Goal: Task Accomplishment & Management: Manage account settings

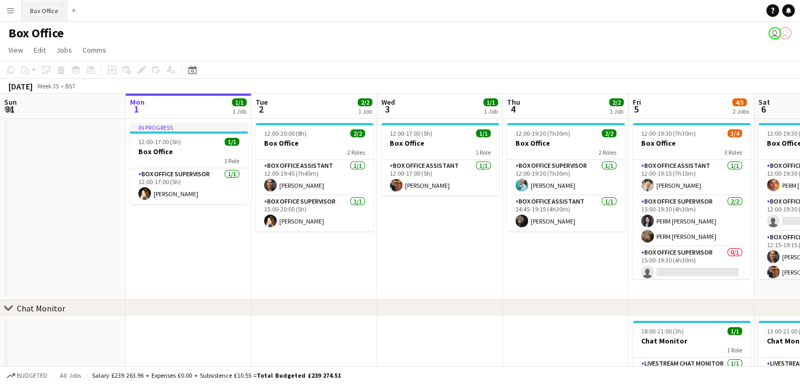
click at [49, 8] on button "Box Office Close" at bounding box center [45, 11] width 46 height 21
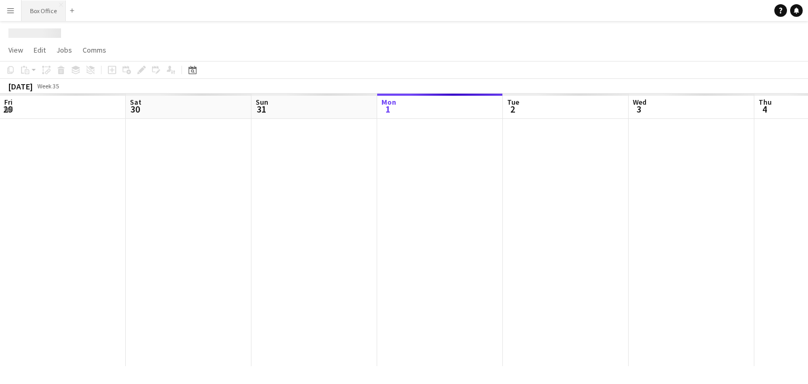
scroll to position [0, 252]
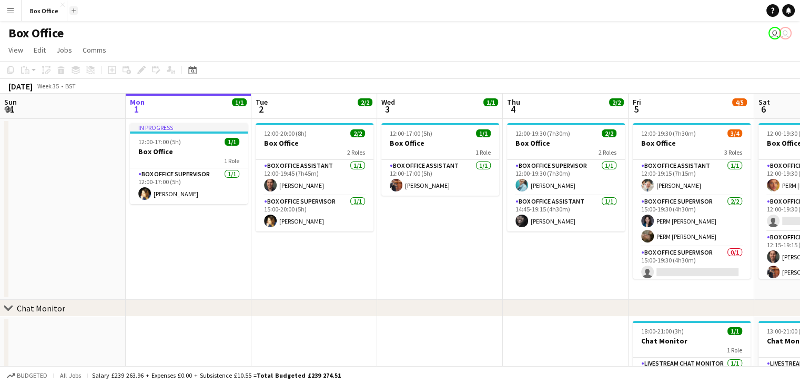
click at [75, 7] on button "Add" at bounding box center [73, 10] width 8 height 8
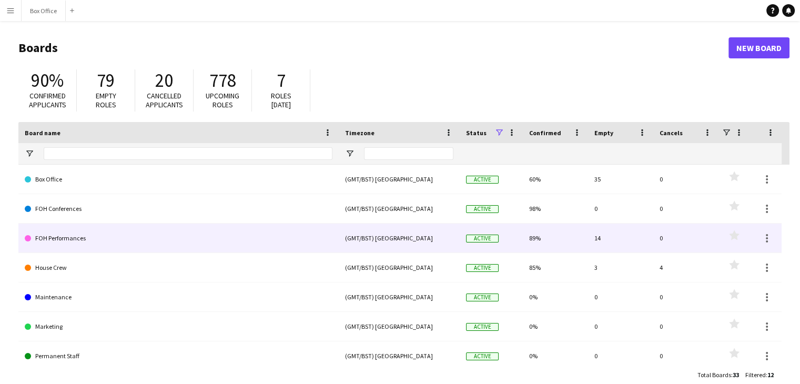
click at [61, 237] on link "FOH Performances" at bounding box center [179, 238] width 308 height 29
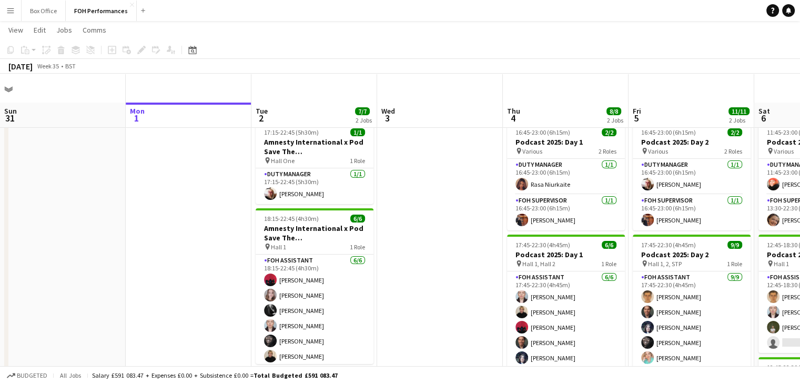
scroll to position [34, 0]
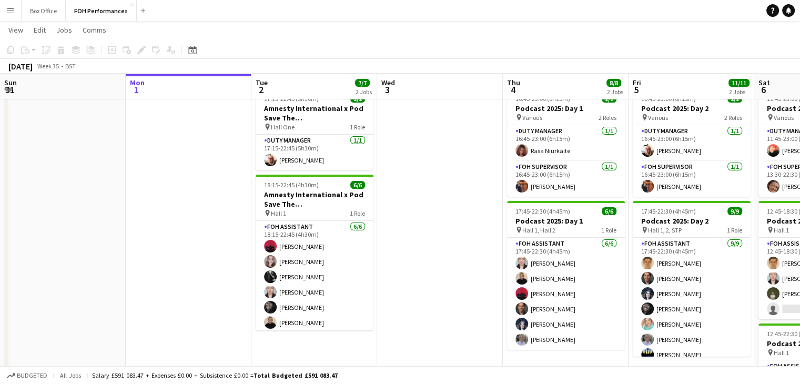
click at [64, 297] on app-date-cell at bounding box center [63, 321] width 126 height 474
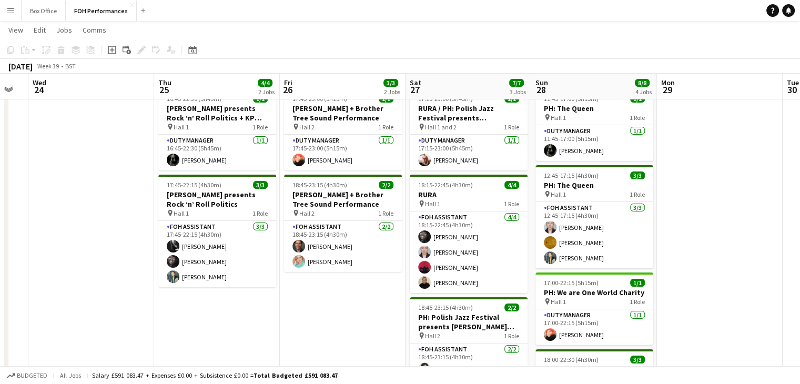
scroll to position [0, 347]
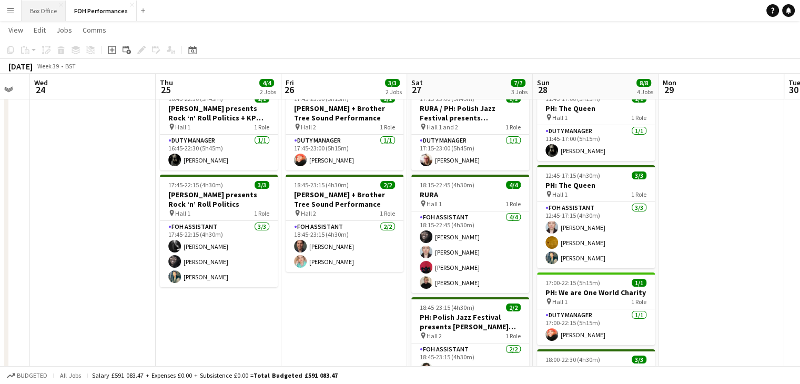
click at [46, 9] on button "Box Office Close" at bounding box center [44, 11] width 44 height 21
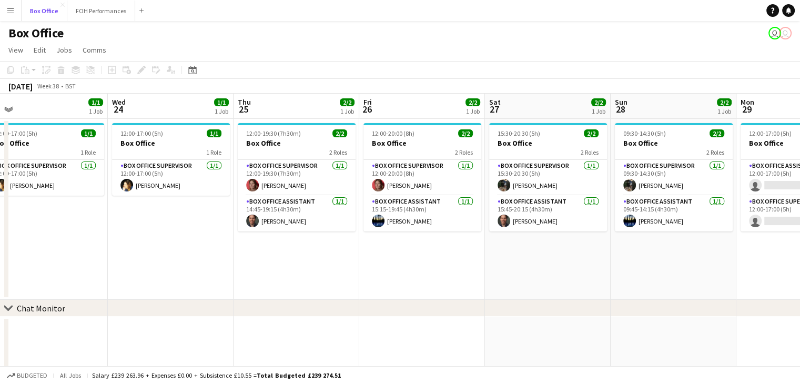
scroll to position [0, 269]
click at [289, 214] on app-card-role "Box Office Assistant [DATE] 14:45-19:15 (4h30m) [PERSON_NAME]" at bounding box center [297, 214] width 118 height 36
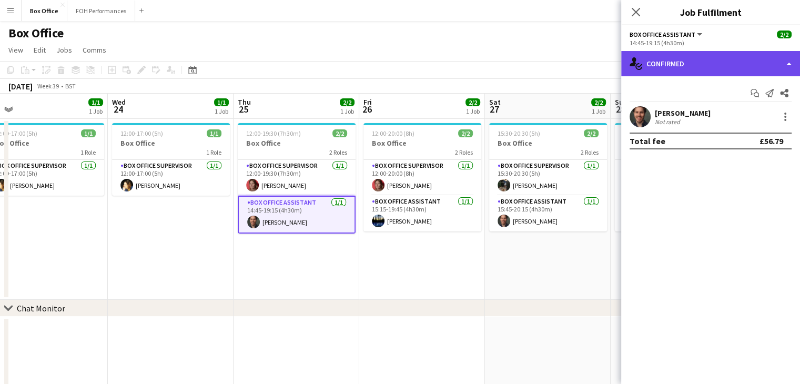
click at [777, 62] on div "single-neutral-actions-check-2 Confirmed" at bounding box center [711, 63] width 179 height 25
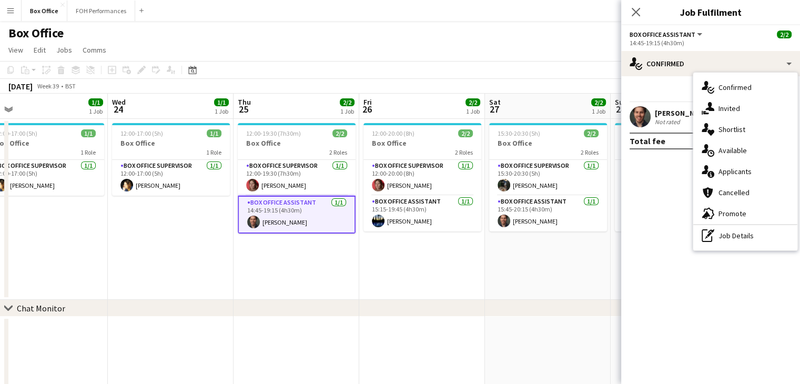
drag, startPoint x: 653, startPoint y: 224, endPoint x: 680, endPoint y: 179, distance: 51.7
click at [680, 179] on mat-expansion-panel "check Confirmed Start chat Send notification Share [PERSON_NAME] Not rated Tota…" at bounding box center [711, 230] width 179 height 308
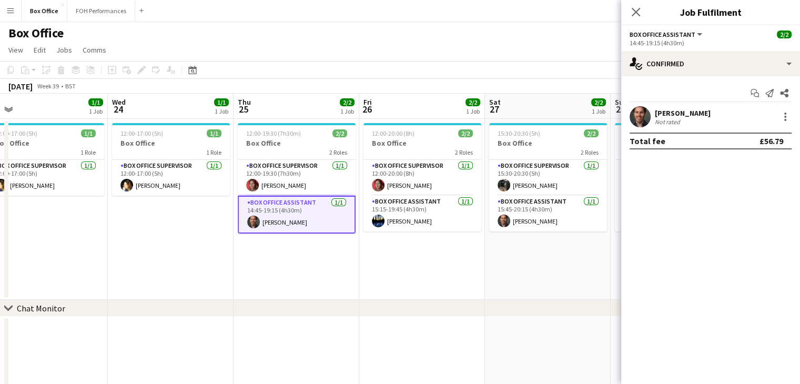
click at [680, 179] on mat-expansion-panel "check Confirmed Start chat Send notification Share [PERSON_NAME] Not rated Tota…" at bounding box center [711, 230] width 179 height 308
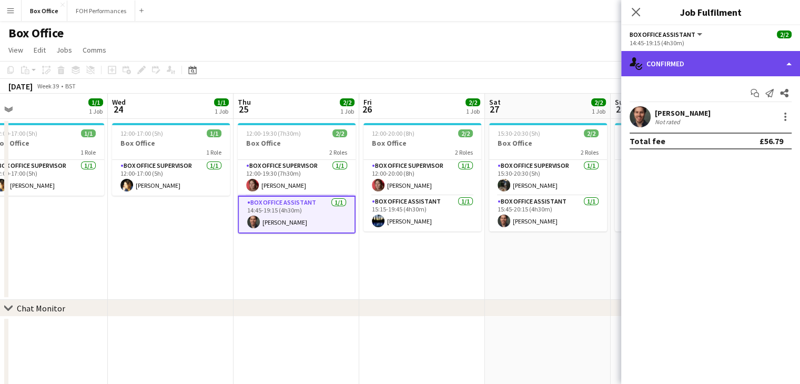
click at [752, 69] on div "single-neutral-actions-check-2 Confirmed" at bounding box center [711, 63] width 179 height 25
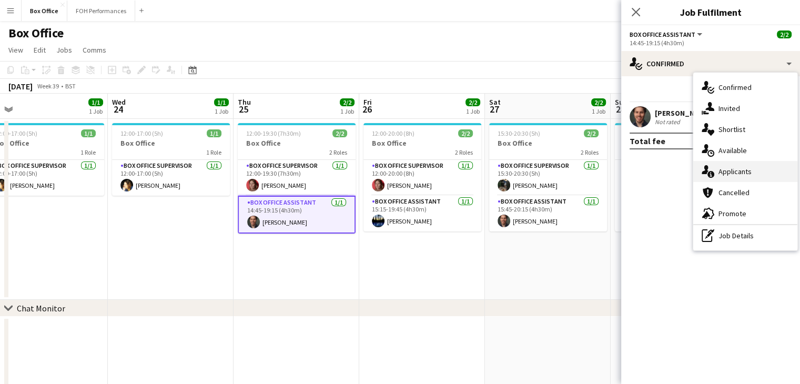
click at [735, 173] on div "single-neutral-actions-information Applicants" at bounding box center [746, 171] width 104 height 21
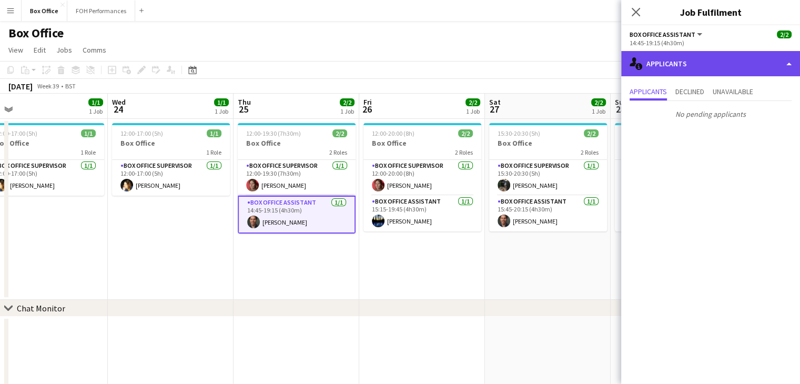
click at [739, 70] on div "single-neutral-actions-information Applicants" at bounding box center [711, 63] width 179 height 25
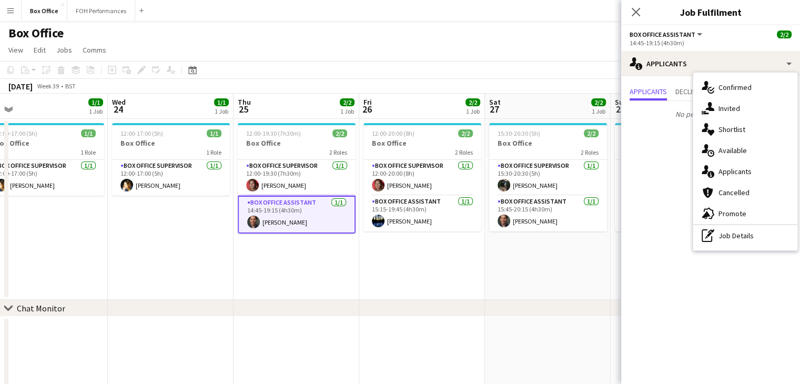
click at [266, 256] on app-date-cell "12:00-19:30 (7h30m) 2/2 Box Office 2 Roles Box Office Supervisor [DATE] 12:00-1…" at bounding box center [297, 209] width 126 height 181
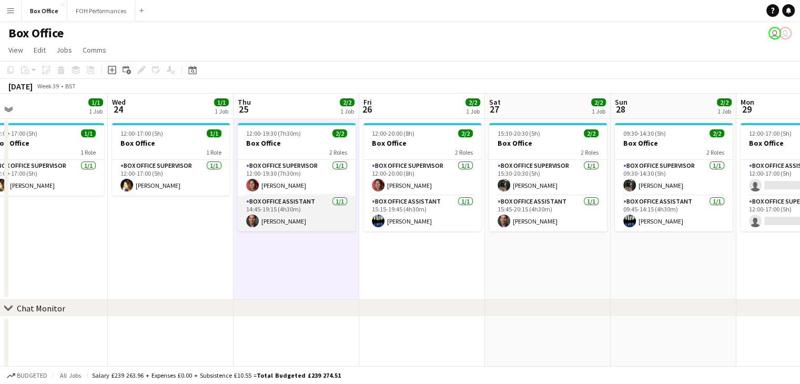
click at [281, 222] on app-card-role "Box Office Assistant [DATE] 14:45-19:15 (4h30m) [PERSON_NAME]" at bounding box center [297, 214] width 118 height 36
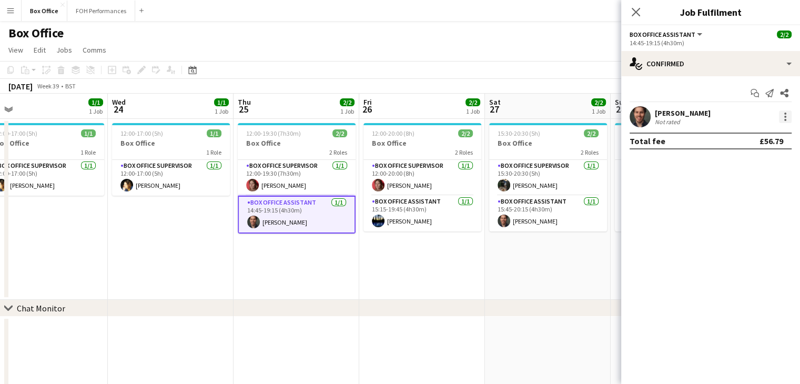
click at [785, 111] on div at bounding box center [785, 117] width 13 height 13
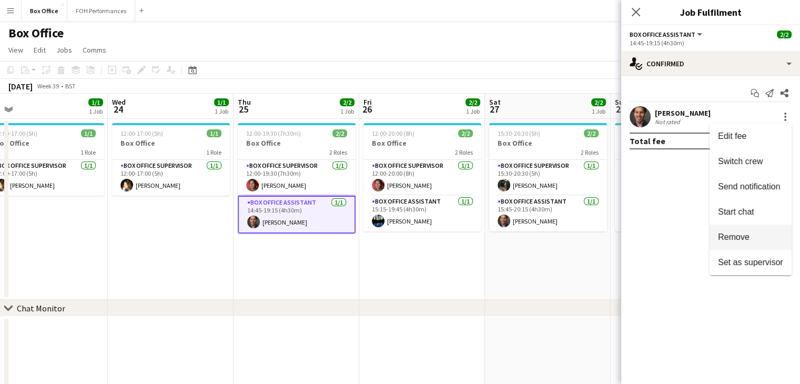
click at [754, 235] on span "Remove" at bounding box center [750, 237] width 65 height 9
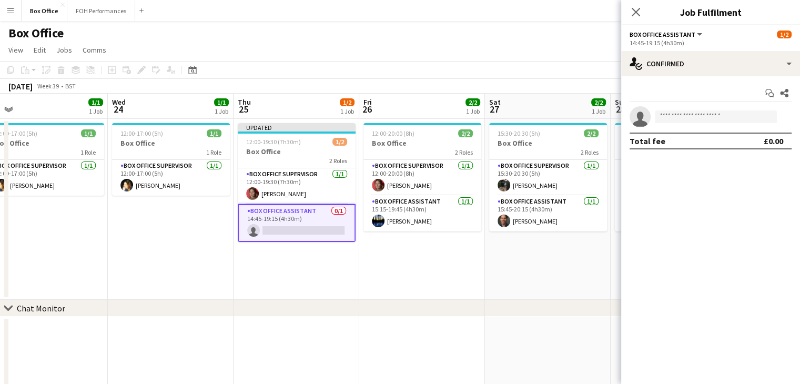
scroll to position [0, 403]
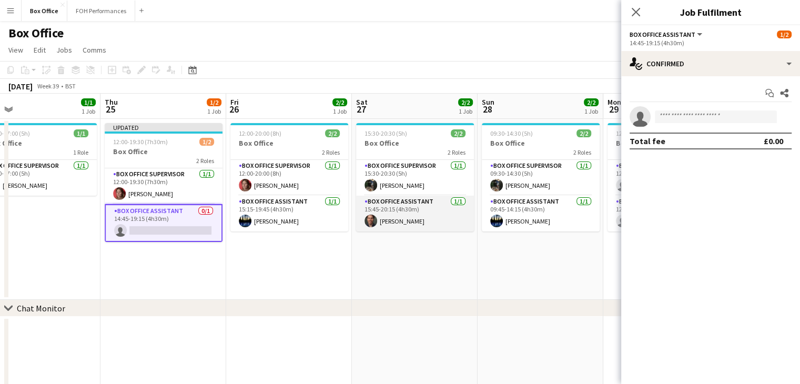
click at [408, 199] on app-card-role "Box Office Assistant [DATE] 15:45-20:15 (4h30m) [PERSON_NAME]" at bounding box center [415, 214] width 118 height 36
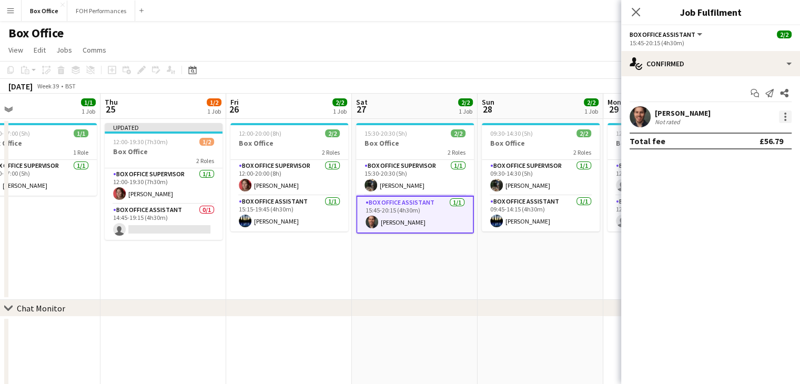
click at [786, 123] on div at bounding box center [785, 117] width 13 height 13
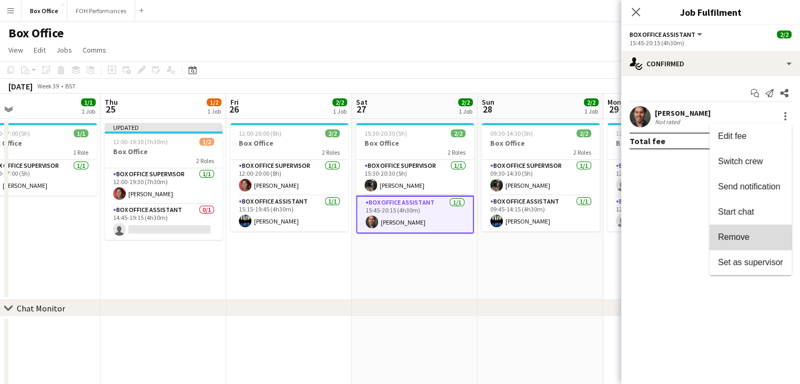
click at [743, 238] on span "Remove" at bounding box center [734, 237] width 32 height 9
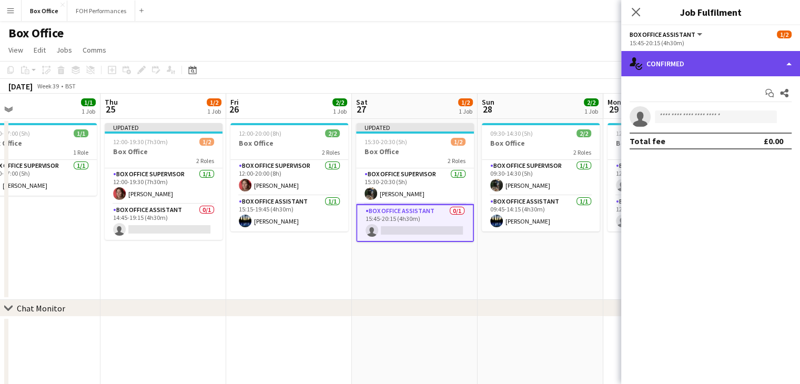
click at [680, 54] on div "single-neutral-actions-check-2 Confirmed" at bounding box center [711, 63] width 179 height 25
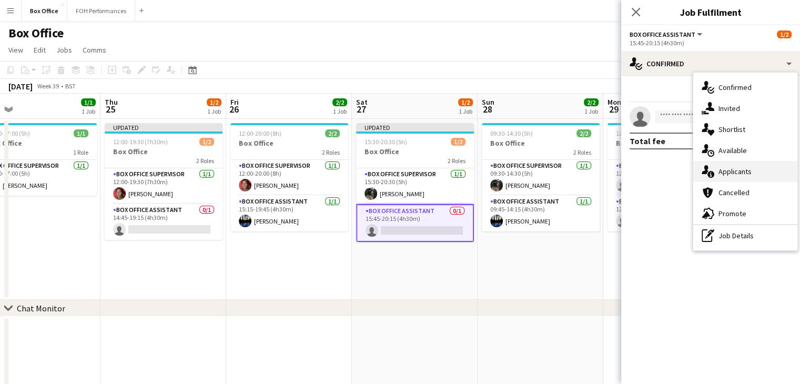
click at [742, 165] on div "single-neutral-actions-information Applicants" at bounding box center [746, 171] width 104 height 21
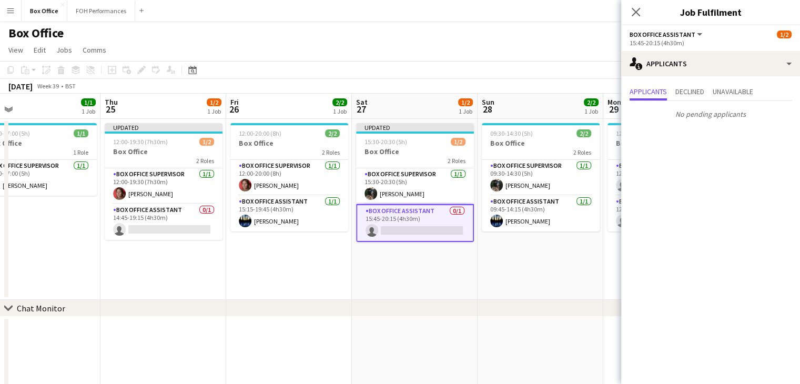
click at [400, 314] on div "chevron-right Chat Monitor" at bounding box center [400, 308] width 800 height 17
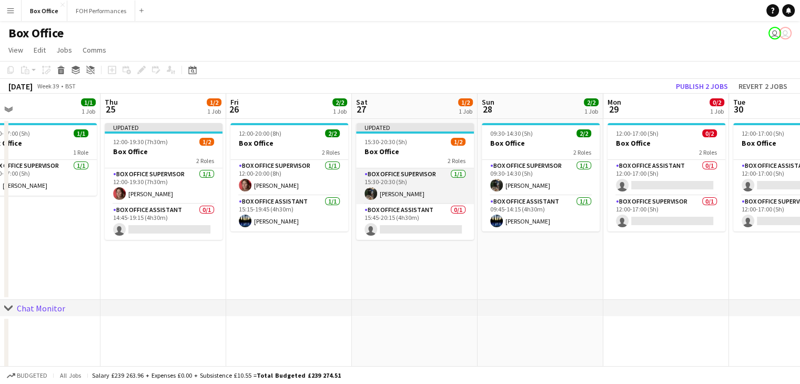
click at [397, 173] on app-card-role "Box Office Supervisor [DATE] 15:30-20:30 (5h) [PERSON_NAME]" at bounding box center [415, 186] width 118 height 36
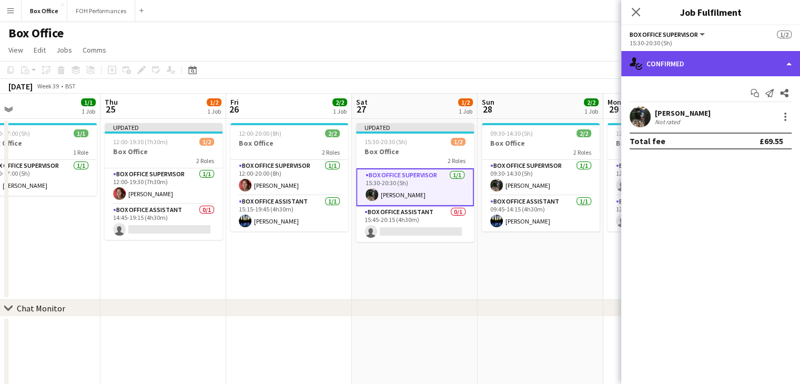
click at [730, 62] on div "single-neutral-actions-check-2 Confirmed" at bounding box center [711, 63] width 179 height 25
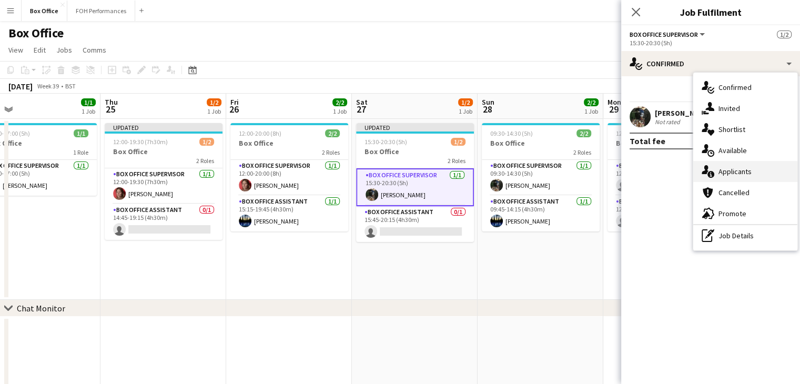
click at [731, 169] on div "single-neutral-actions-information Applicants" at bounding box center [746, 171] width 104 height 21
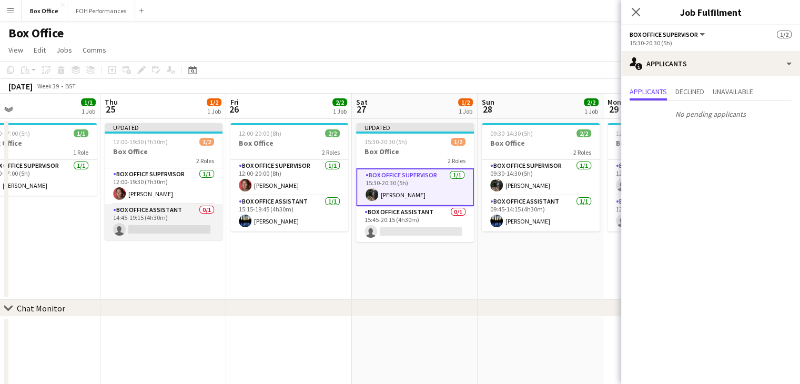
click at [142, 213] on app-card-role "Box Office Assistant 0/1 14:45-19:15 (4h30m) single-neutral-actions" at bounding box center [164, 222] width 118 height 36
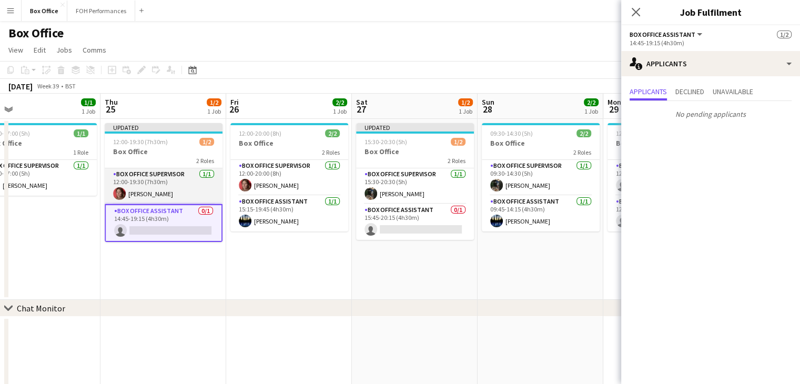
click at [156, 171] on app-card-role "Box Office Supervisor [DATE] 12:00-19:30 (7h30m) Solomia Dzhurovska" at bounding box center [164, 186] width 118 height 36
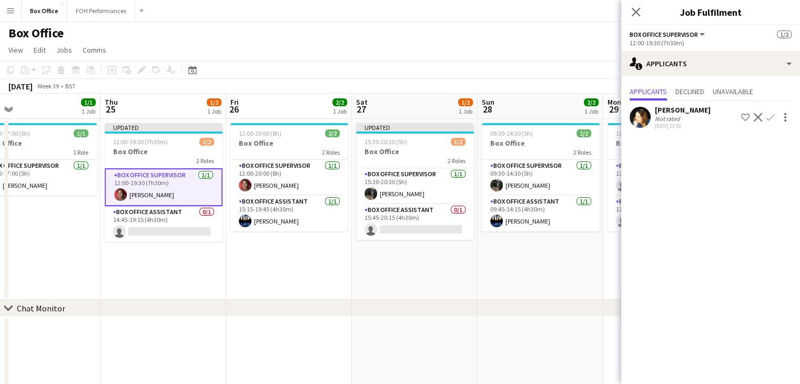
click at [283, 266] on app-date-cell "12:00-20:00 (8h) 2/2 Box Office 2 Roles Box Office Supervisor [DATE] 12:00-20:0…" at bounding box center [289, 209] width 126 height 181
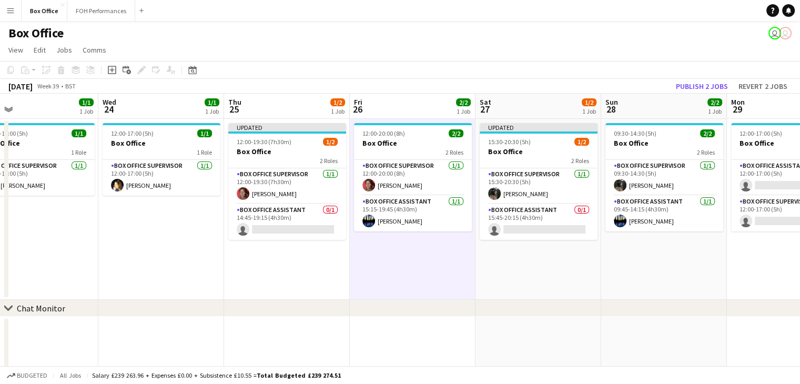
scroll to position [0, 278]
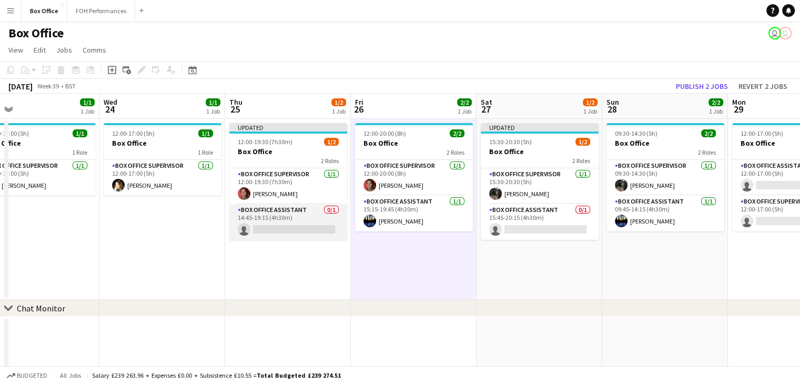
click at [274, 212] on app-card-role "Box Office Assistant 0/1 14:45-19:15 (4h30m) single-neutral-actions" at bounding box center [288, 222] width 118 height 36
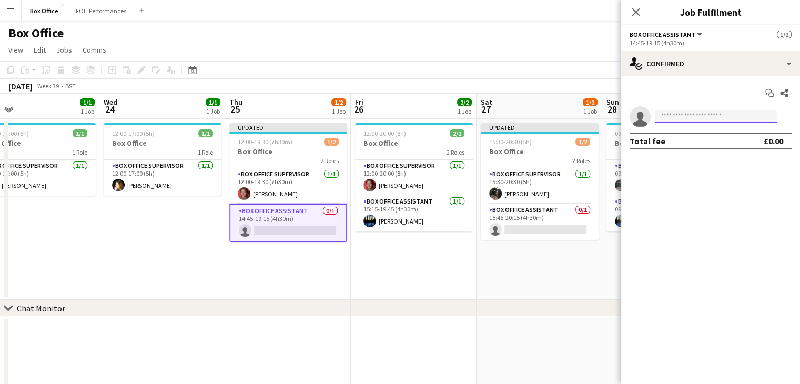
click at [695, 112] on input at bounding box center [716, 117] width 122 height 13
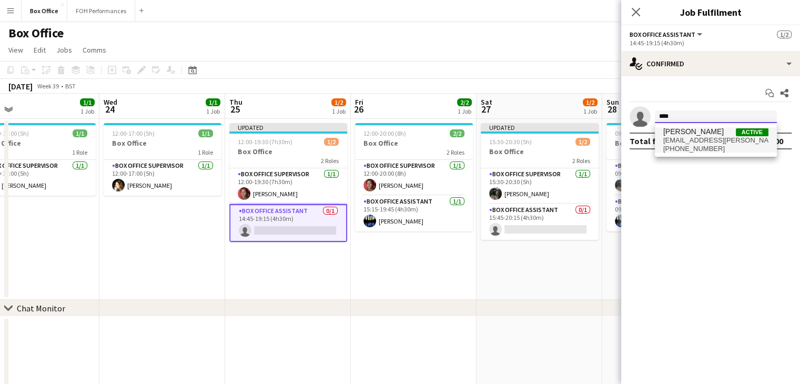
type input "****"
click at [735, 128] on span "[PERSON_NAME] Active" at bounding box center [716, 131] width 105 height 9
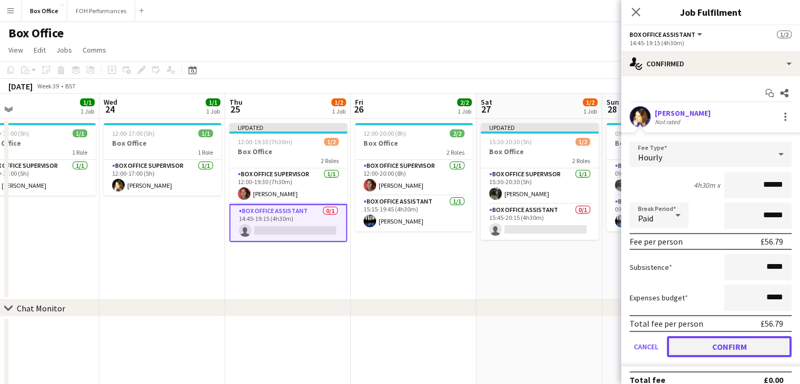
click at [707, 352] on button "Confirm" at bounding box center [729, 346] width 125 height 21
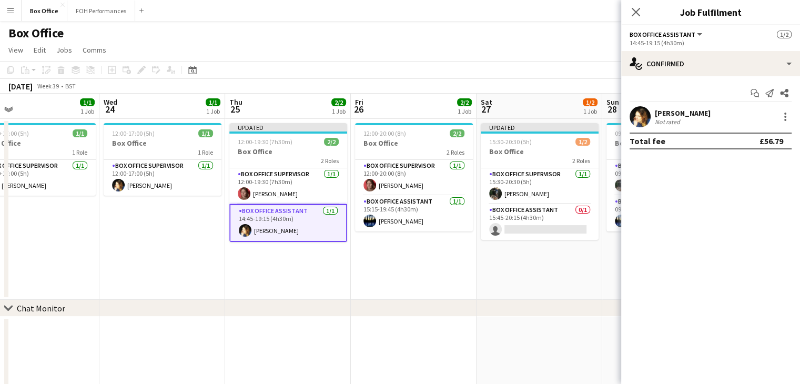
click at [402, 269] on app-date-cell "12:00-20:00 (8h) 2/2 Box Office 2 Roles Box Office Supervisor [DATE] 12:00-20:0…" at bounding box center [414, 209] width 126 height 181
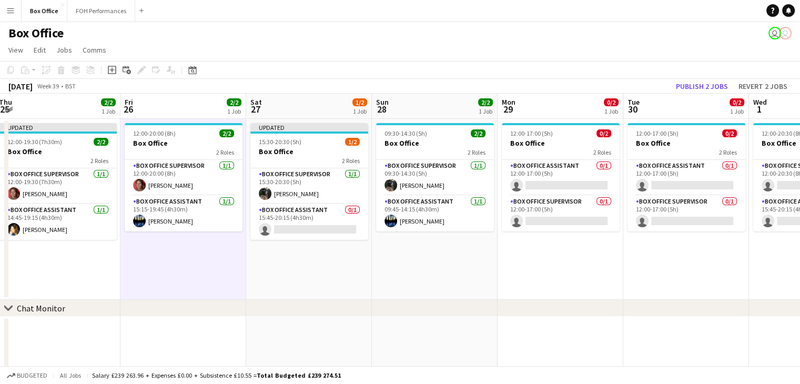
scroll to position [0, 258]
click at [718, 87] on button "Publish 2 jobs" at bounding box center [702, 86] width 61 height 14
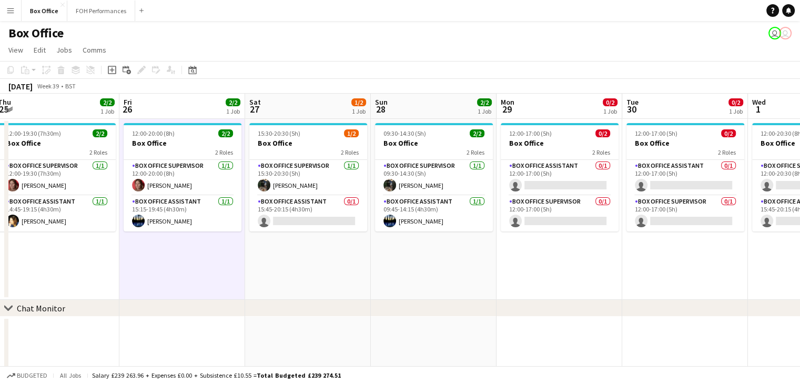
click at [754, 52] on app-page-menu "View Day view expanded Day view collapsed Month view Date picker Jump to [DATE]…" at bounding box center [400, 51] width 800 height 20
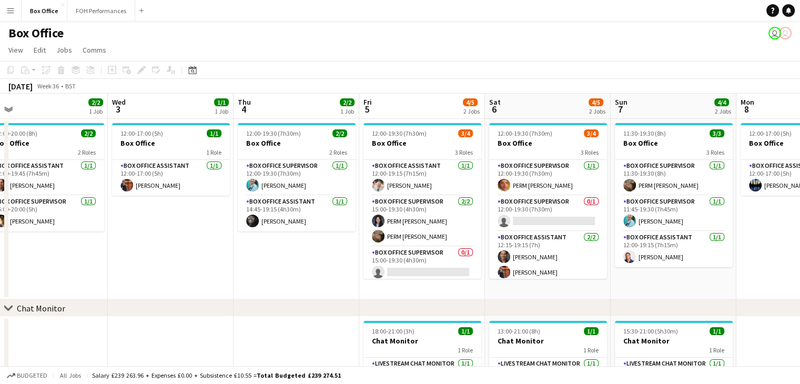
scroll to position [0, 291]
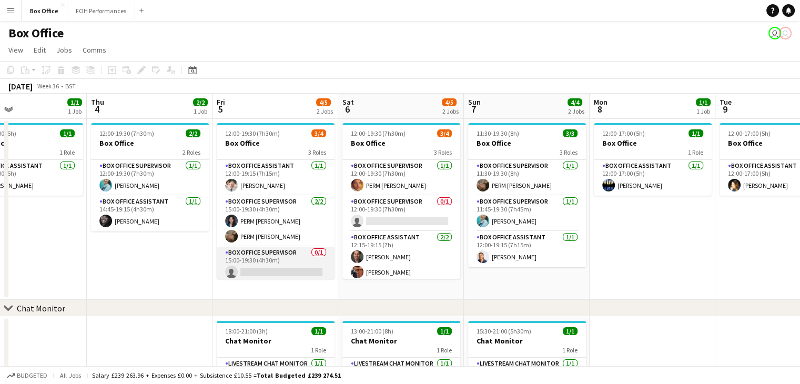
click at [268, 255] on app-card-role "Box Office Supervisor 0/1 15:00-19:30 (4h30m) single-neutral-actions" at bounding box center [276, 265] width 118 height 36
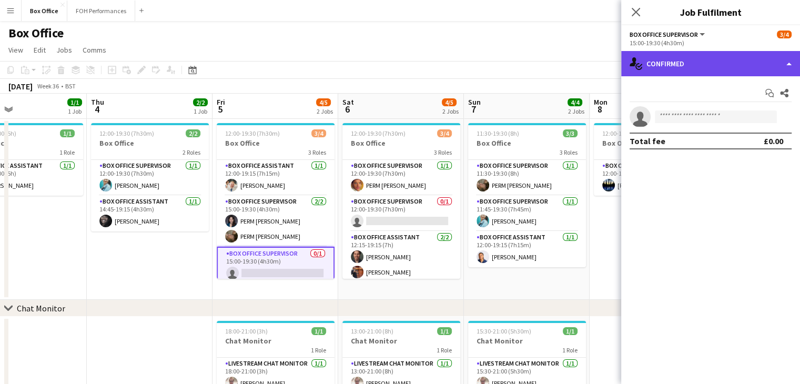
click at [674, 58] on div "single-neutral-actions-check-2 Confirmed" at bounding box center [711, 63] width 179 height 25
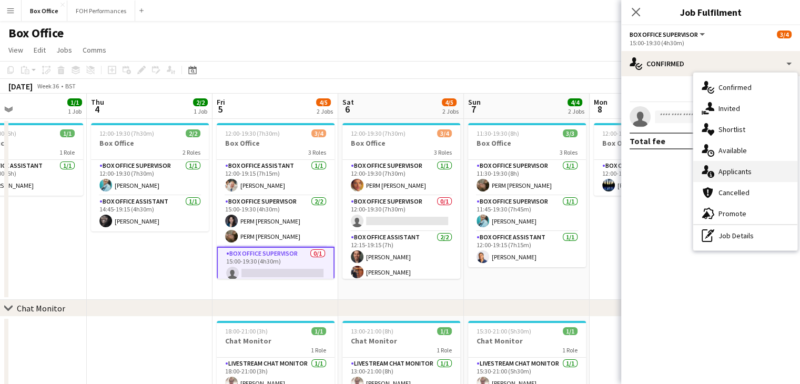
click at [739, 169] on div "single-neutral-actions-information Applicants" at bounding box center [746, 171] width 104 height 21
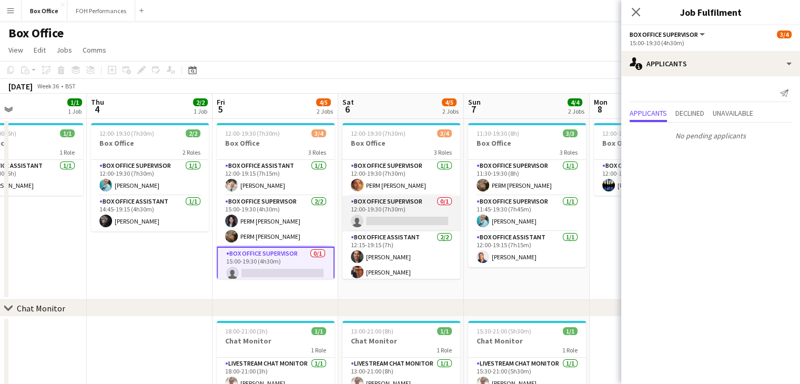
click at [401, 204] on app-card-role "Box Office Supervisor 0/1 12:00-19:30 (7h30m) single-neutral-actions" at bounding box center [402, 214] width 118 height 36
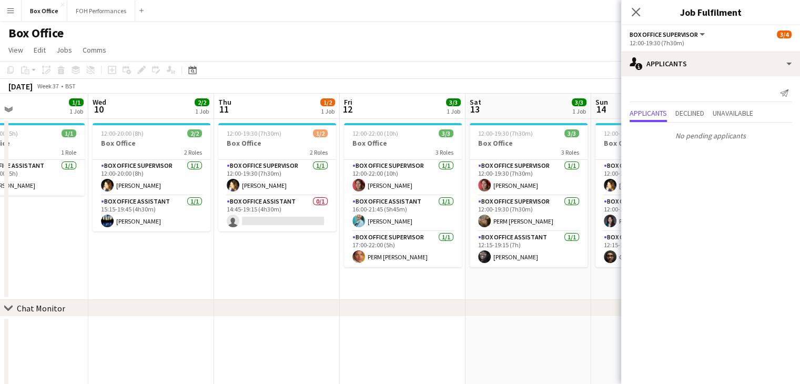
scroll to position [0, 293]
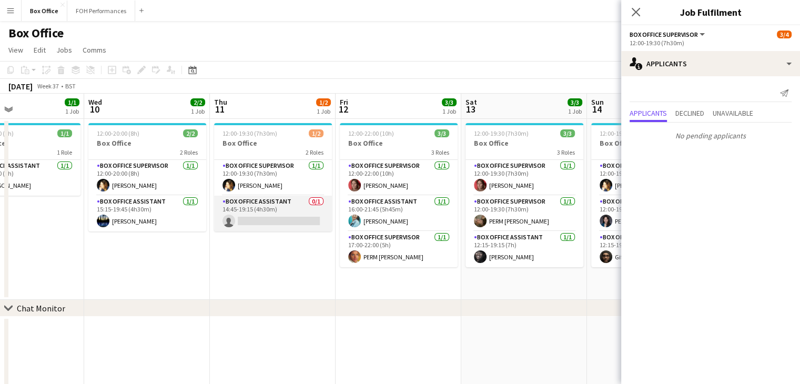
click at [248, 201] on app-card-role "Box Office Assistant 0/1 14:45-19:15 (4h30m) single-neutral-actions" at bounding box center [273, 214] width 118 height 36
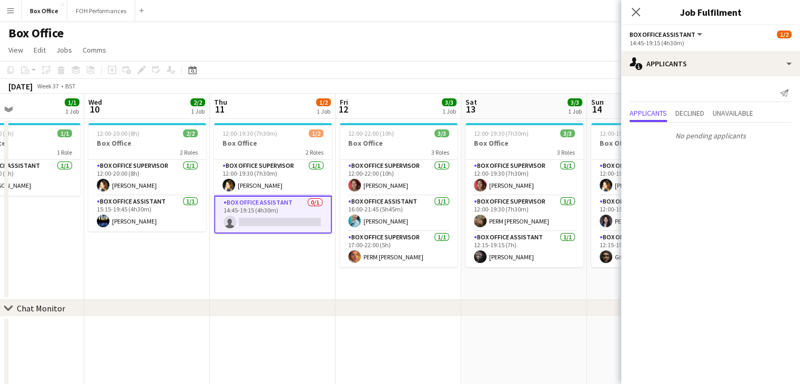
click at [267, 264] on app-date-cell "12:00-19:30 (7h30m) 1/2 Box Office 2 Roles Box Office Supervisor [DATE] 12:00-1…" at bounding box center [273, 209] width 126 height 181
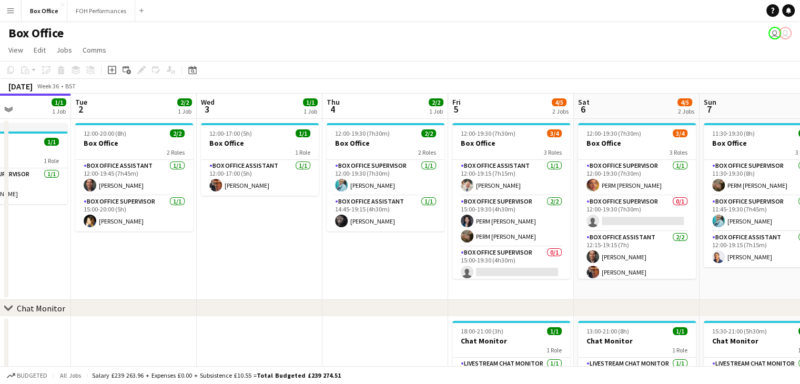
scroll to position [0, 305]
